Goal: Task Accomplishment & Management: Use online tool/utility

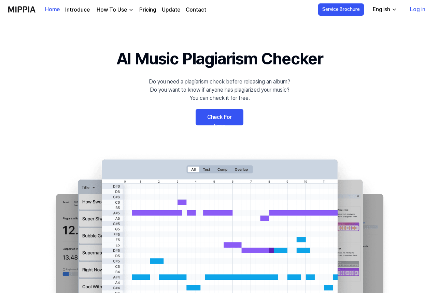
click at [206, 118] on link "Check For Free" at bounding box center [219, 117] width 48 height 16
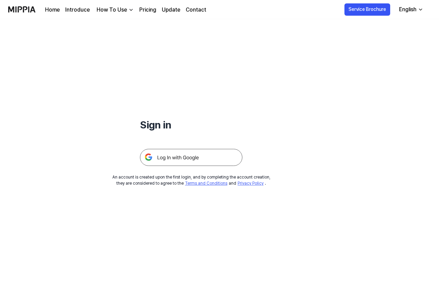
click at [174, 157] on img at bounding box center [191, 157] width 102 height 17
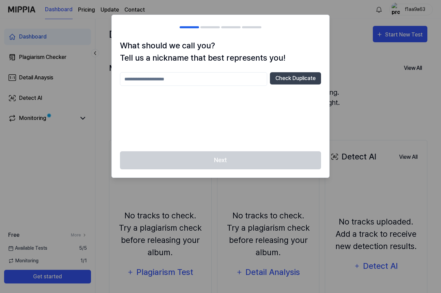
click at [171, 81] on input "text" at bounding box center [193, 79] width 147 height 14
type input "********"
click at [288, 79] on button "Check Duplicate" at bounding box center [295, 78] width 51 height 12
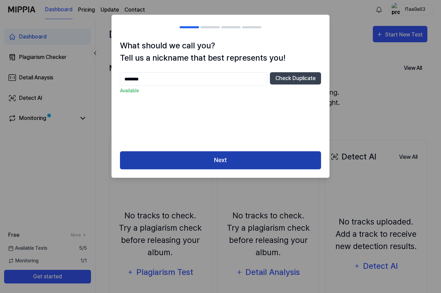
click at [234, 164] on button "Next" at bounding box center [220, 160] width 201 height 18
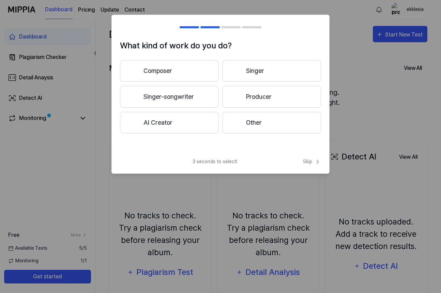
click at [163, 100] on button "Singer-songwriter" at bounding box center [169, 97] width 99 height 22
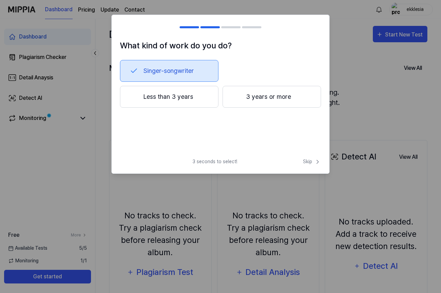
click at [235, 99] on div at bounding box center [237, 97] width 8 height 8
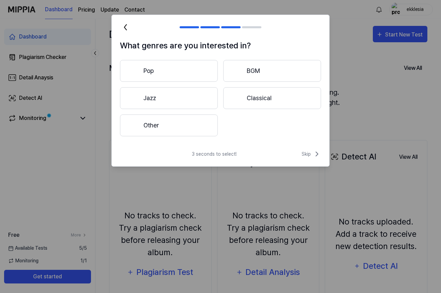
click at [168, 71] on button "Pop" at bounding box center [169, 71] width 98 height 22
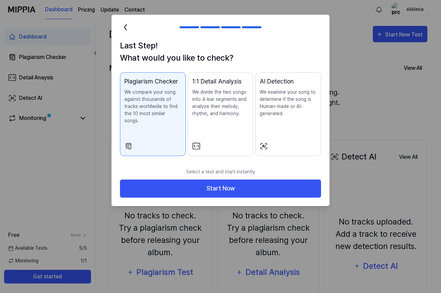
click at [216, 127] on div "1:1 Detail Analysis We divide the two songs into 4-bar segments and analyze the…" at bounding box center [220, 104] width 57 height 54
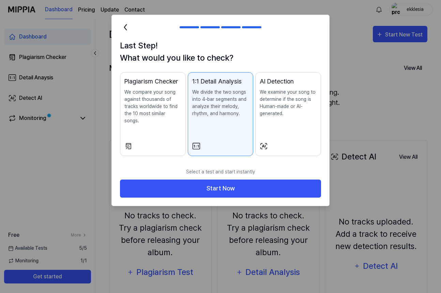
drag, startPoint x: 289, startPoint y: 127, endPoint x: 242, endPoint y: 126, distance: 47.4
click at [289, 127] on div "AI Detection We examine your song to determine if the song is Human-made or AI-…" at bounding box center [288, 104] width 57 height 54
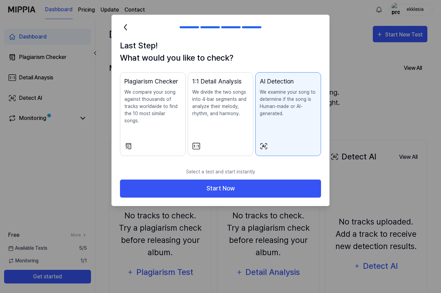
click at [155, 127] on div "Plagiarism Checker We compare your song against thousands of tracks worldwide t…" at bounding box center [152, 107] width 57 height 61
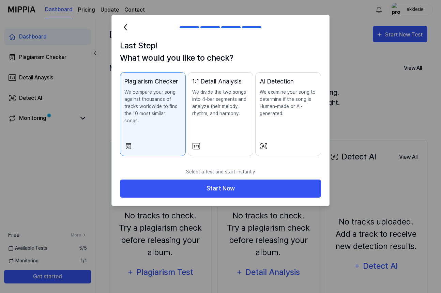
click at [215, 117] on p "We divide the two songs into 4-bar segments and analyze their melody, rhythm, a…" at bounding box center [220, 103] width 57 height 29
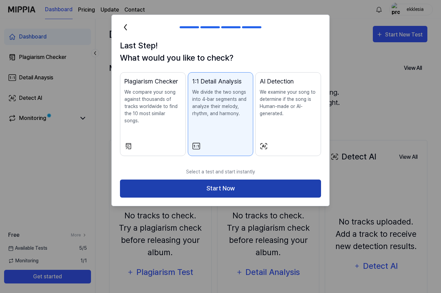
click at [209, 184] on button "Start Now" at bounding box center [220, 189] width 201 height 18
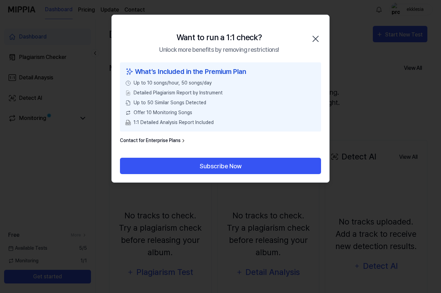
click at [315, 38] on icon "button" at bounding box center [315, 38] width 11 height 11
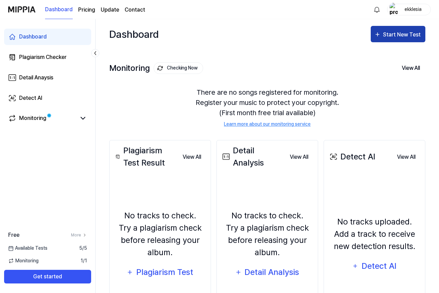
click at [414, 34] on div "Start New Test" at bounding box center [402, 34] width 39 height 9
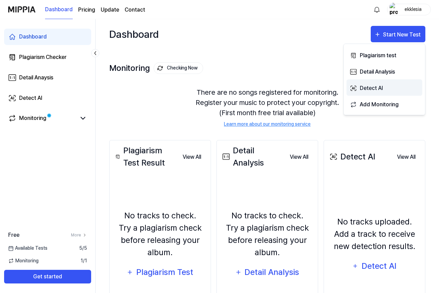
click at [365, 91] on div "Detect AI" at bounding box center [388, 88] width 59 height 9
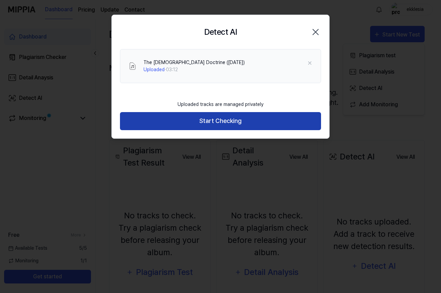
click at [216, 121] on button "Start Checking" at bounding box center [220, 121] width 201 height 18
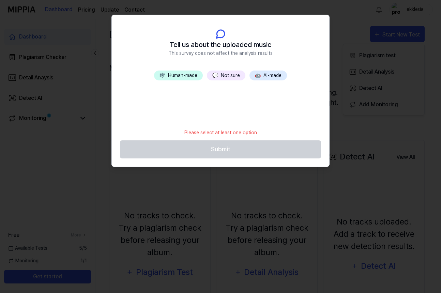
click at [182, 76] on button "🎼 Human-made" at bounding box center [178, 76] width 49 height 10
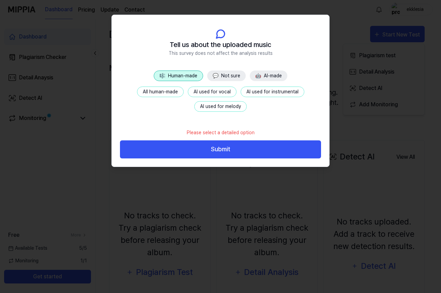
click at [165, 90] on button "All human-made" at bounding box center [160, 92] width 47 height 11
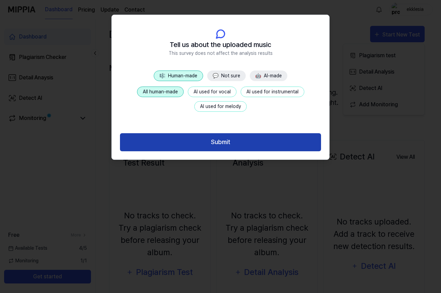
click at [234, 142] on button "Submit" at bounding box center [220, 142] width 201 height 18
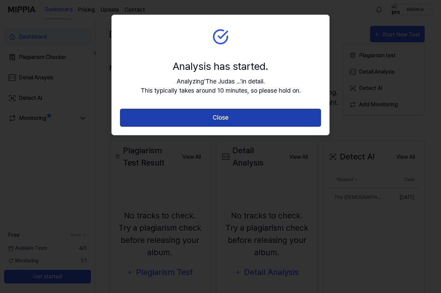
click at [177, 119] on button "Close" at bounding box center [220, 118] width 201 height 18
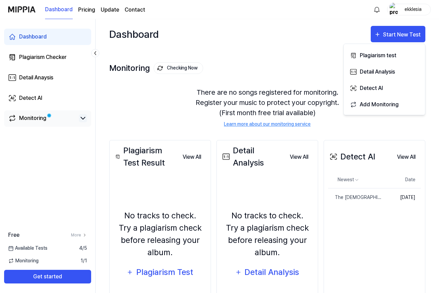
click at [80, 118] on icon at bounding box center [83, 118] width 8 height 8
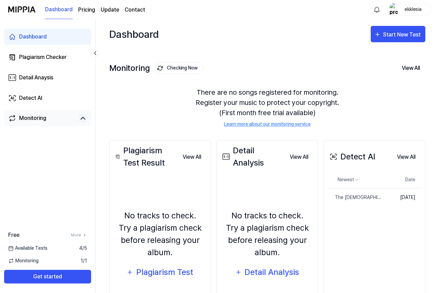
click at [31, 119] on div "Monitoring" at bounding box center [32, 118] width 27 height 8
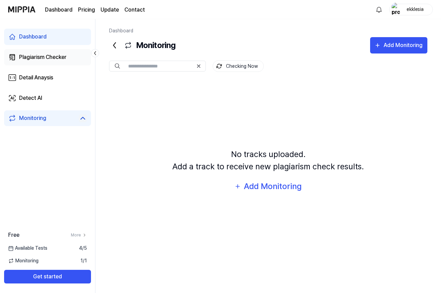
click at [36, 56] on div "Plagiarism Checker" at bounding box center [42, 57] width 47 height 8
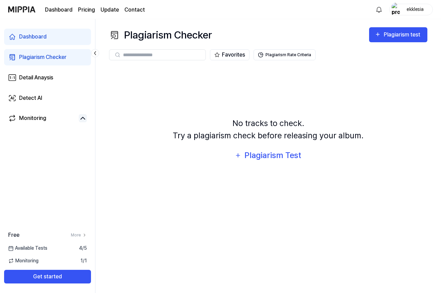
click at [27, 40] on div "Dashboard" at bounding box center [33, 37] width 28 height 8
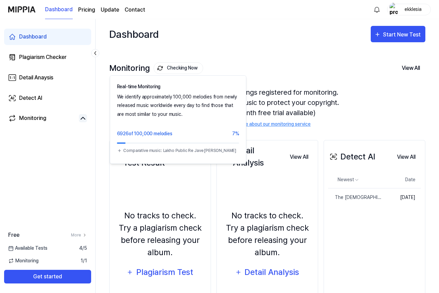
click at [176, 68] on button "Checking Now" at bounding box center [177, 68] width 49 height 12
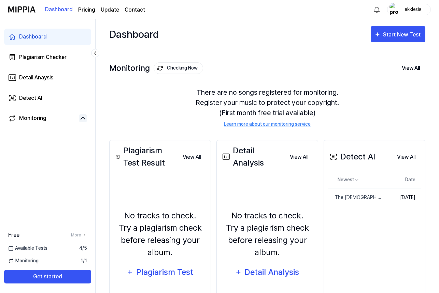
click at [163, 69] on button "Checking Now" at bounding box center [177, 68] width 49 height 12
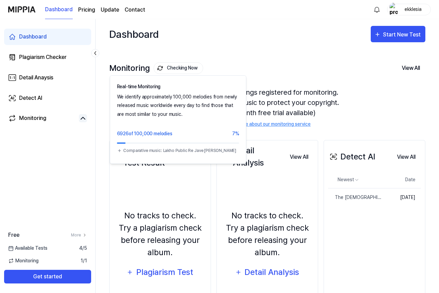
click at [167, 67] on button "Checking Now" at bounding box center [177, 68] width 49 height 12
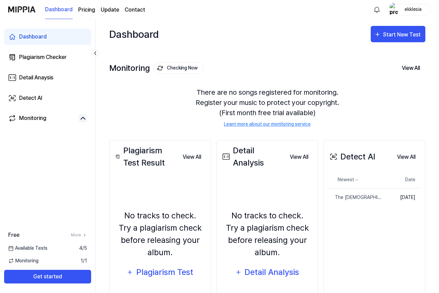
click at [167, 67] on button "Checking Now" at bounding box center [177, 68] width 49 height 12
click at [410, 68] on button "View All" at bounding box center [410, 68] width 29 height 14
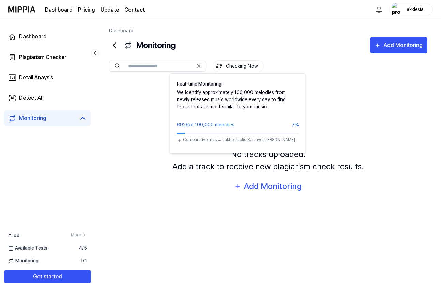
click at [239, 68] on button "Checking Now" at bounding box center [238, 66] width 51 height 12
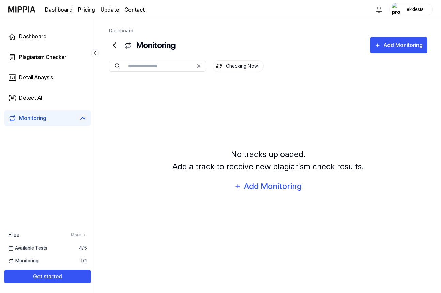
click at [56, 6] on link "Dashboard" at bounding box center [59, 10] width 28 height 8
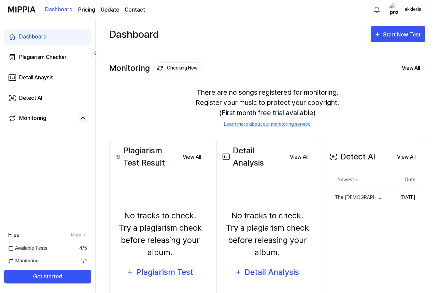
click at [87, 10] on page\) "Pricing" at bounding box center [86, 10] width 17 height 8
click at [343, 198] on div "The [DEMOGRAPHIC_DATA] Doctrine ([DATE])" at bounding box center [341, 197] width 27 height 7
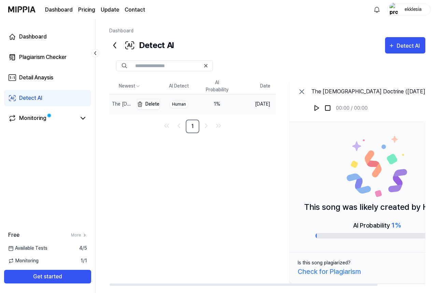
click at [129, 105] on div "The [DEMOGRAPHIC_DATA] Doctrine ([DATE])" at bounding box center [122, 104] width 20 height 7
click at [320, 108] on img at bounding box center [316, 108] width 7 height 7
click at [70, 235] on div "Free More" at bounding box center [47, 235] width 95 height 8
click at [76, 235] on link "More" at bounding box center [79, 235] width 16 height 6
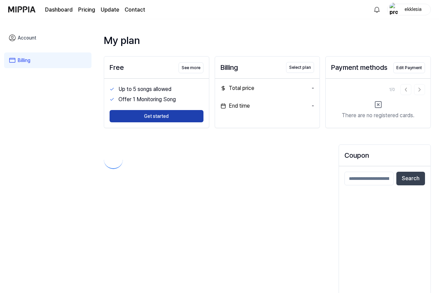
click at [148, 116] on button "Get started" at bounding box center [156, 116] width 94 height 12
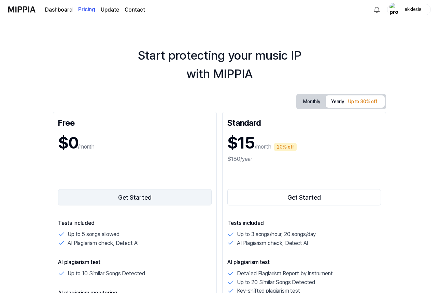
click at [132, 197] on button "Get Started" at bounding box center [134, 197] width 153 height 16
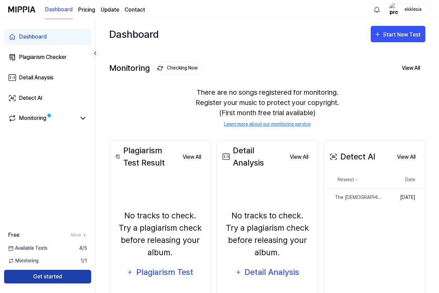
click at [43, 278] on button "Get started" at bounding box center [47, 277] width 87 height 14
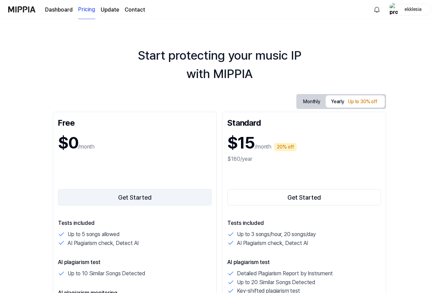
click at [105, 195] on button "Get Started" at bounding box center [134, 197] width 153 height 16
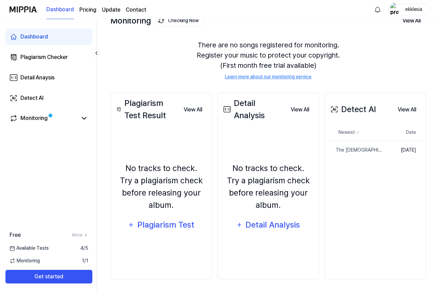
scroll to position [47, 0]
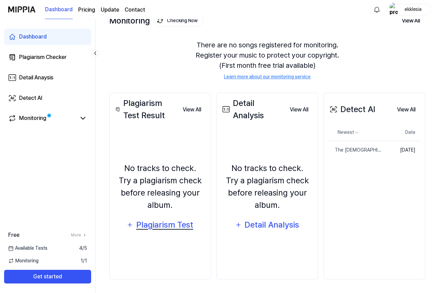
click at [145, 223] on div "Plagiarism Test" at bounding box center [164, 225] width 58 height 13
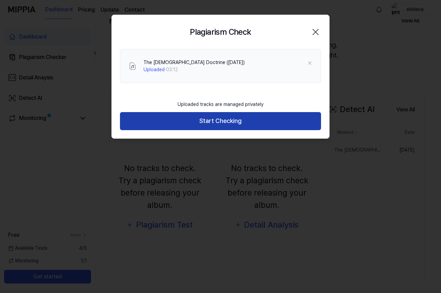
click at [199, 119] on button "Start Checking" at bounding box center [220, 121] width 201 height 18
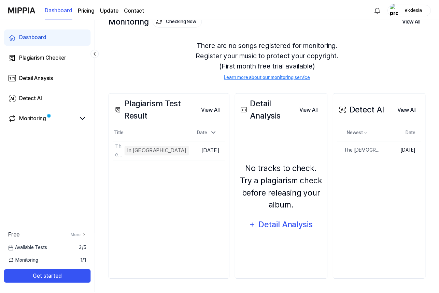
scroll to position [0, 0]
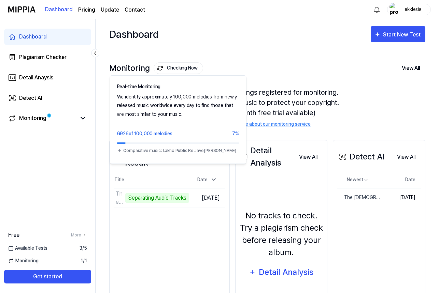
click at [172, 68] on button "Checking Now" at bounding box center [177, 68] width 49 height 12
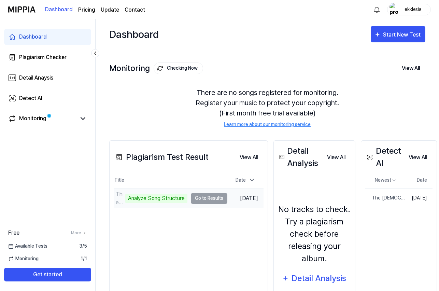
click at [209, 197] on td "The [DEMOGRAPHIC_DATA] Doctrine ([DATE]) Analyze Song Structure Go to Results" at bounding box center [171, 198] width 114 height 19
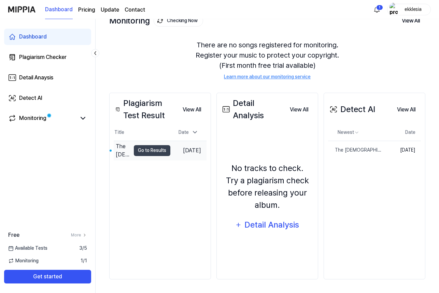
scroll to position [47, 0]
click at [140, 149] on button "Go to Results" at bounding box center [152, 150] width 36 height 11
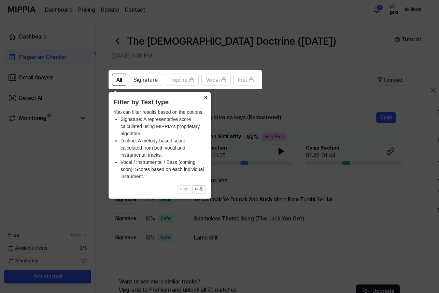
click at [204, 97] on button "×" at bounding box center [205, 97] width 11 height 10
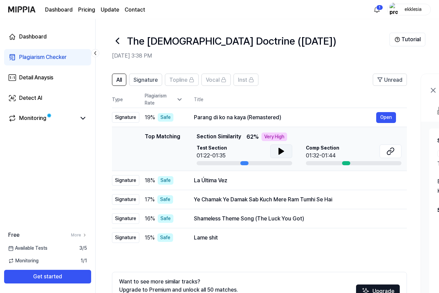
click at [280, 153] on icon at bounding box center [281, 151] width 5 height 6
click at [280, 153] on icon at bounding box center [279, 151] width 1 height 5
click at [280, 153] on icon at bounding box center [281, 151] width 5 height 6
click at [280, 153] on icon at bounding box center [279, 151] width 1 height 5
click at [380, 119] on button "Open" at bounding box center [386, 117] width 20 height 11
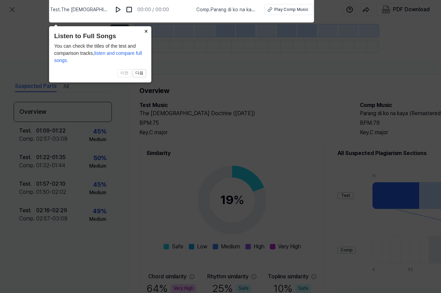
click at [148, 30] on button "×" at bounding box center [146, 31] width 11 height 10
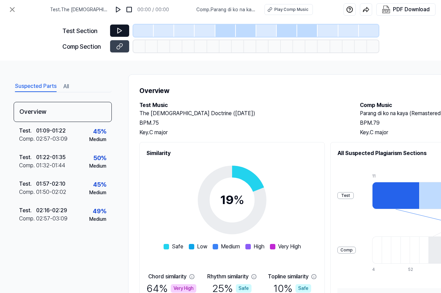
click at [118, 27] on icon at bounding box center [119, 30] width 7 height 7
click at [121, 9] on img at bounding box center [118, 9] width 7 height 7
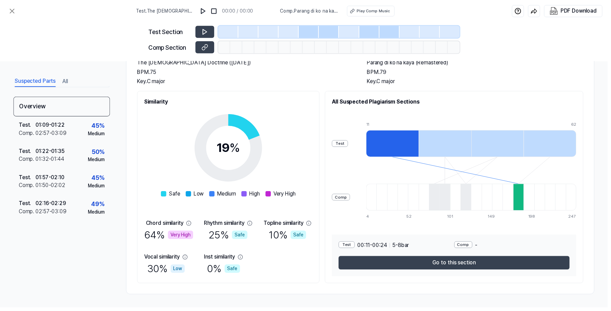
scroll to position [51, 0]
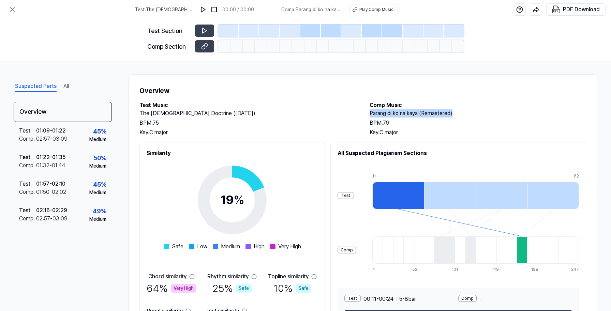
drag, startPoint x: 454, startPoint y: 112, endPoint x: 375, endPoint y: 113, distance: 78.4
click at [367, 113] on div "Test Music The Judas Doctrine ([DATE]) BPM. 75 Key. C major Comp Music Parang d…" at bounding box center [362, 118] width 447 height 35
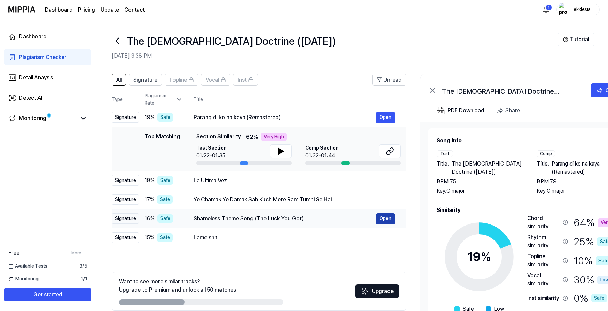
click at [391, 219] on button "Open" at bounding box center [386, 218] width 20 height 11
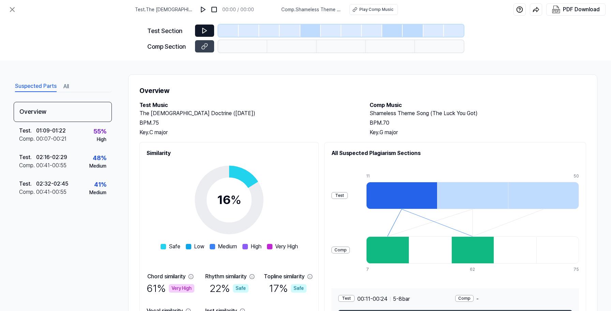
click at [199, 30] on button at bounding box center [204, 31] width 19 height 12
click at [204, 9] on img at bounding box center [203, 9] width 7 height 7
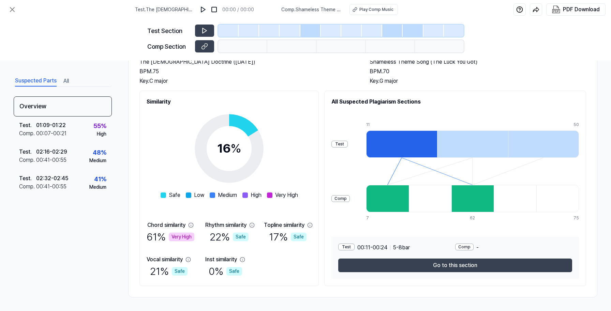
scroll to position [51, 0]
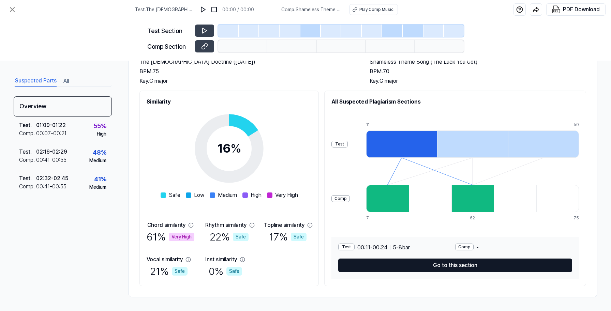
click at [401, 268] on button "Go to this section" at bounding box center [455, 266] width 234 height 14
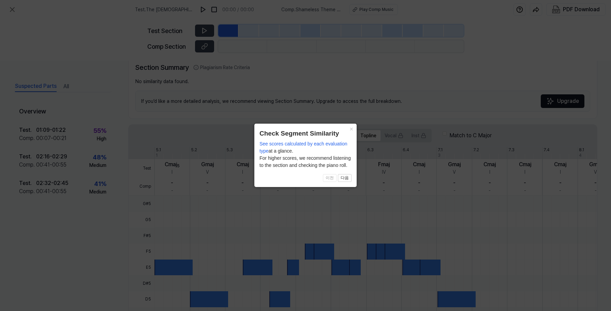
scroll to position [40, 0]
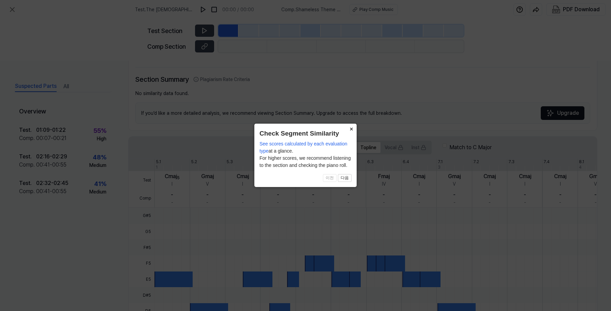
click at [351, 129] on button "×" at bounding box center [351, 129] width 11 height 10
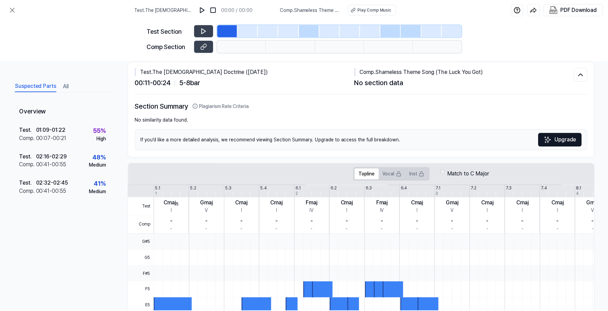
scroll to position [12, 0]
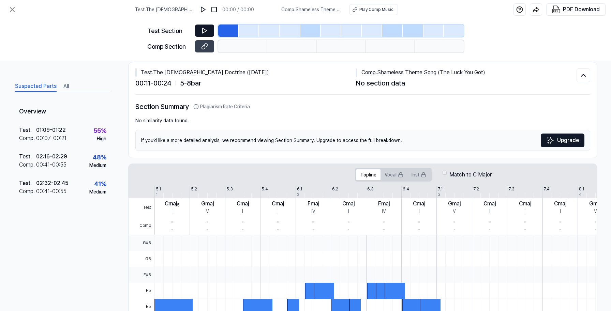
click at [203, 29] on icon at bounding box center [205, 30] width 4 height 5
click at [203, 29] on icon at bounding box center [203, 30] width 1 height 4
click at [10, 9] on icon at bounding box center [12, 9] width 8 height 8
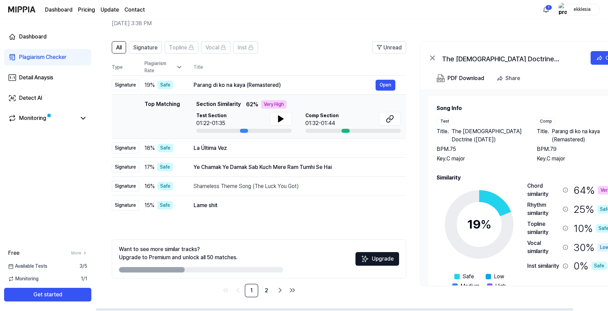
scroll to position [32, 0]
click at [265, 292] on link "2" at bounding box center [267, 291] width 14 height 14
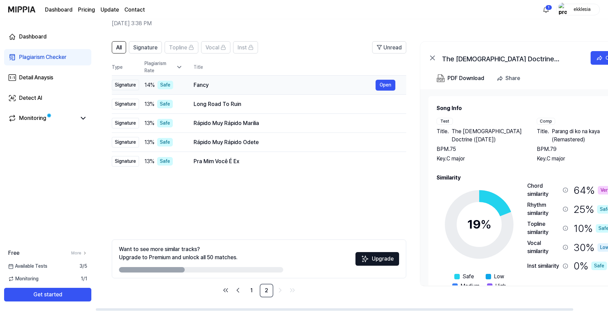
click at [248, 87] on div "Fancy" at bounding box center [285, 85] width 182 height 8
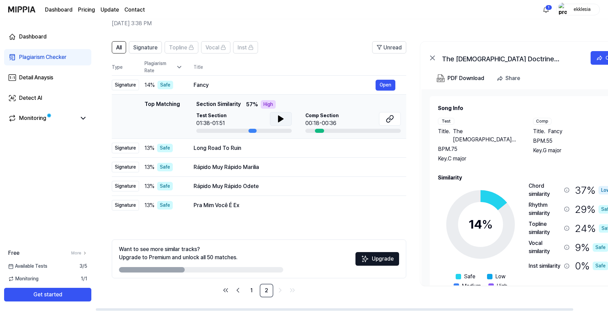
click at [280, 116] on icon at bounding box center [281, 119] width 8 height 8
click at [254, 292] on link "1" at bounding box center [252, 291] width 14 height 14
